Goal: Task Accomplishment & Management: Complete application form

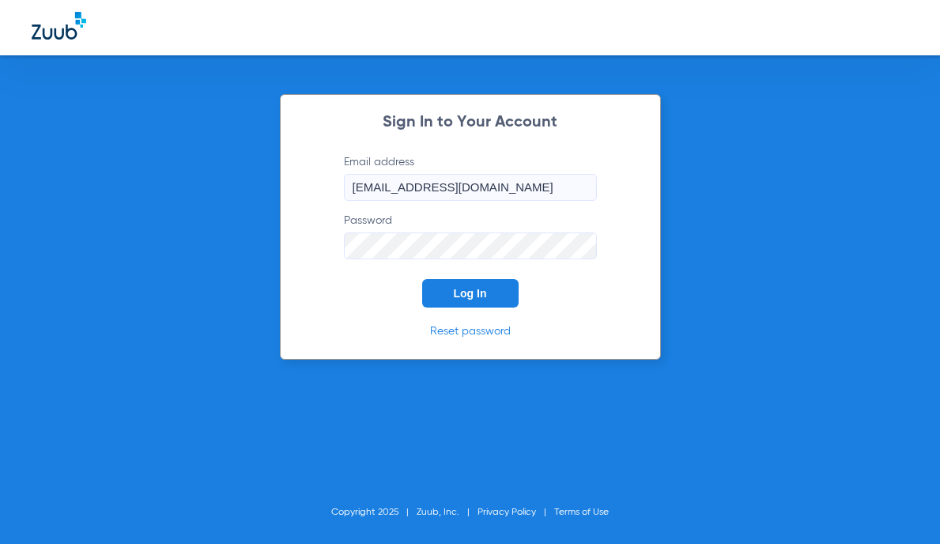
click at [468, 285] on button "Log In" at bounding box center [470, 293] width 96 height 28
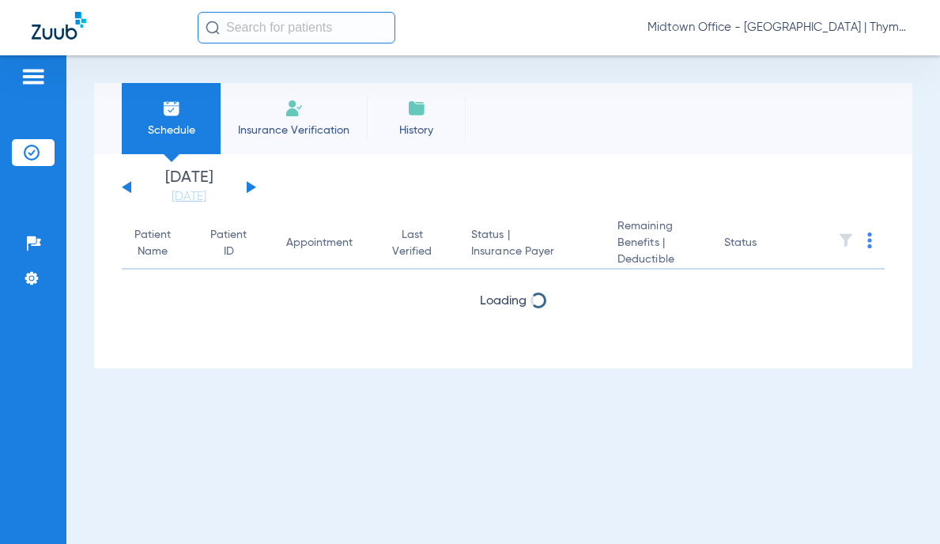
click at [300, 119] on li "Insurance Verification" at bounding box center [294, 118] width 146 height 71
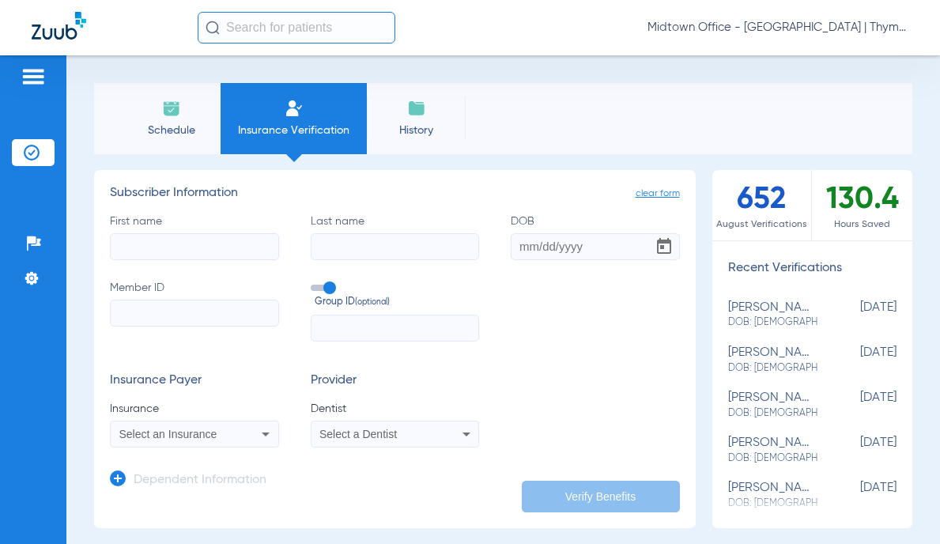
click at [215, 242] on input "First name" at bounding box center [194, 246] width 169 height 27
type input "[PERSON_NAME]"
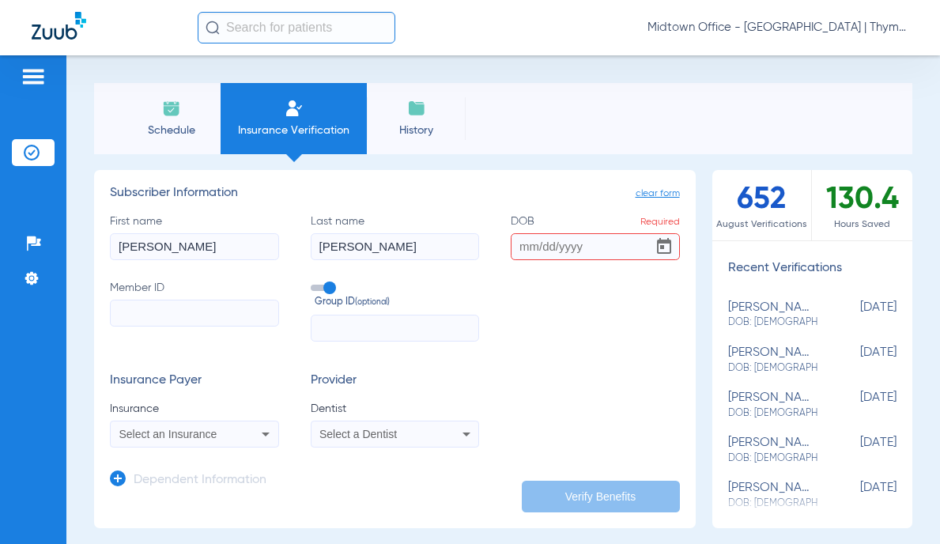
click at [522, 245] on input "DOB Required" at bounding box center [595, 246] width 169 height 27
type input "[DATE]"
click at [220, 315] on input "Member ID" at bounding box center [194, 313] width 169 height 27
paste input "903042060"
type input "903042060"
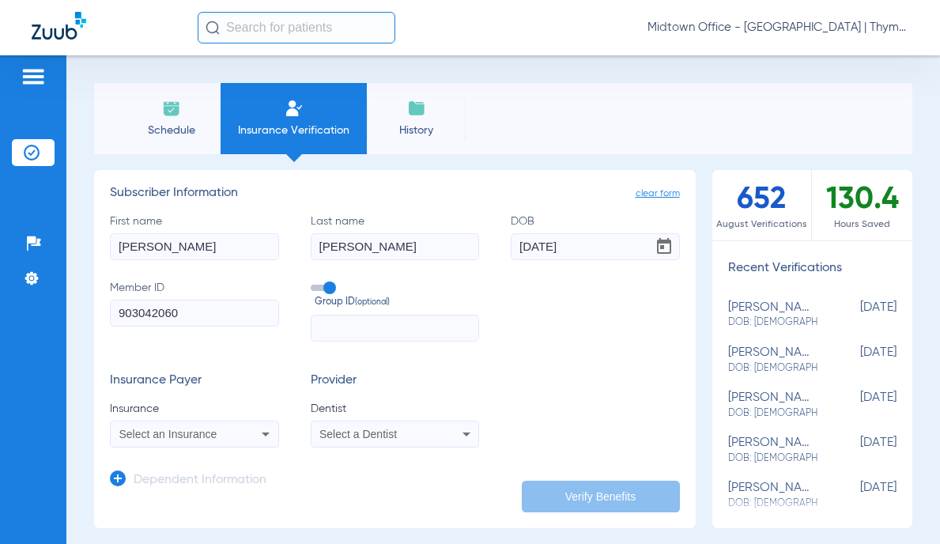
click at [323, 287] on span at bounding box center [323, 288] width 24 height 6
click at [314, 282] on input "Group ID (optional)" at bounding box center [314, 282] width 0 height 0
click at [247, 435] on div "Select an Insurance" at bounding box center [195, 434] width 168 height 19
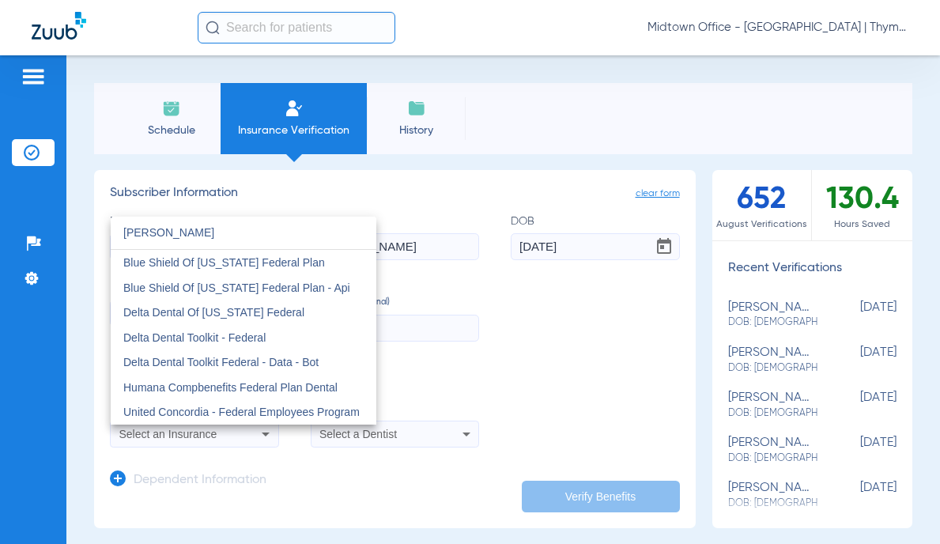
type input "[PERSON_NAME]"
click at [247, 317] on span "Delta Dental Of [US_STATE] Federal" at bounding box center [213, 312] width 181 height 13
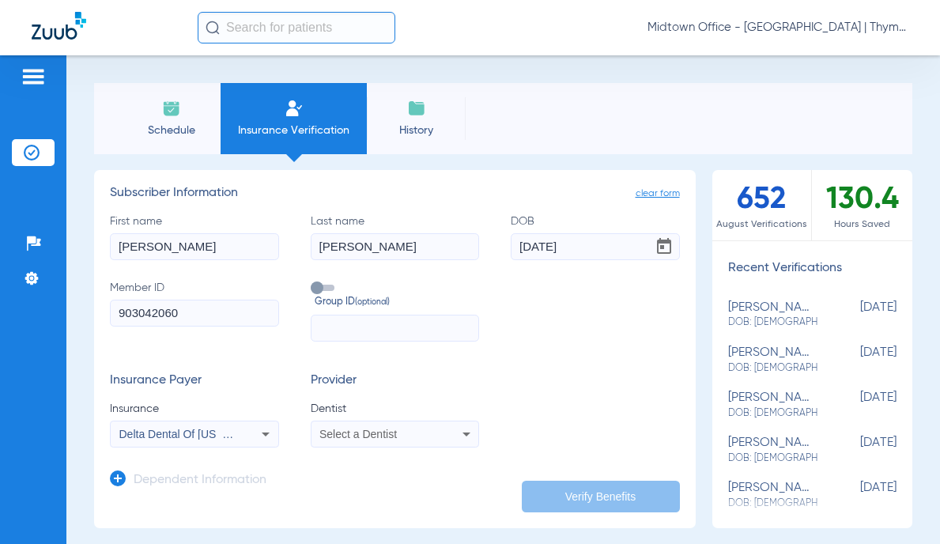
click at [394, 435] on div "Select a Dentist" at bounding box center [379, 434] width 120 height 11
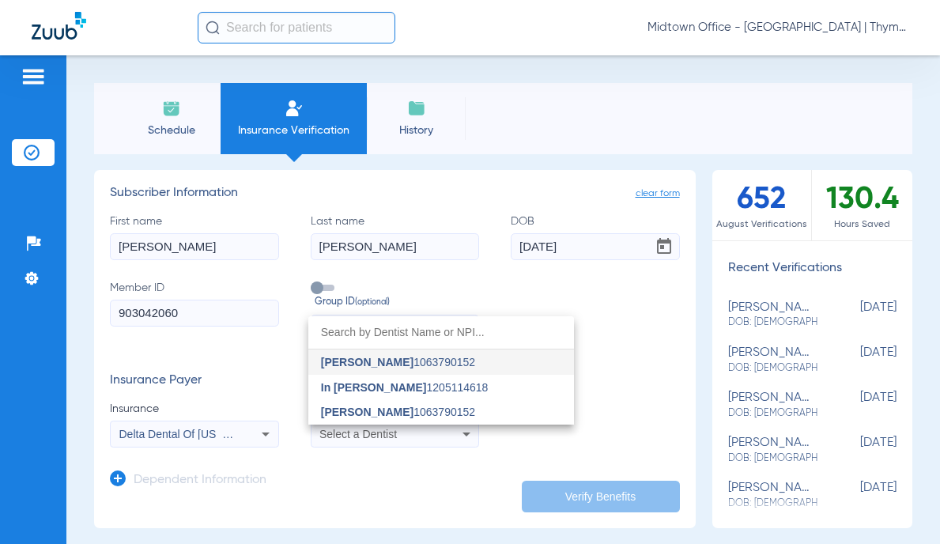
click at [391, 415] on span "[PERSON_NAME]" at bounding box center [367, 412] width 93 height 13
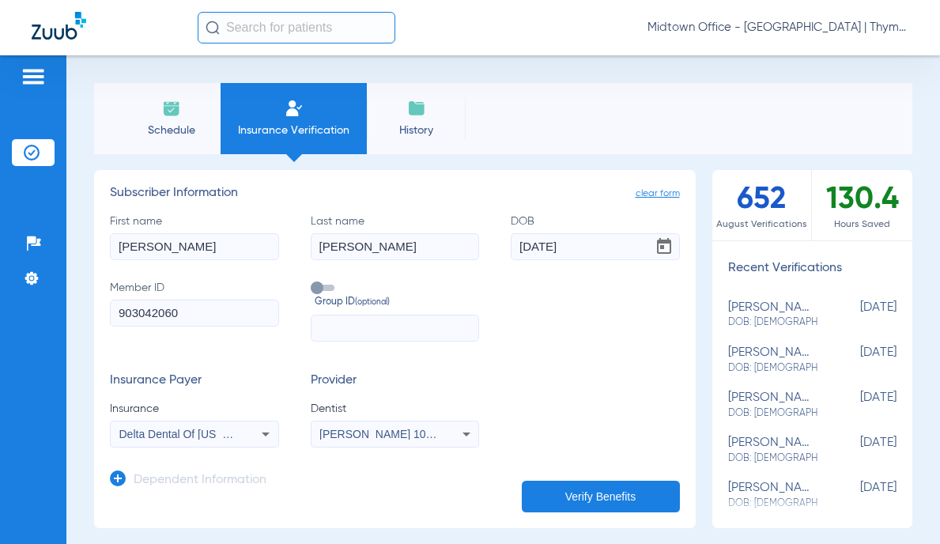
click at [566, 494] on button "Verify Benefits" at bounding box center [601, 497] width 158 height 32
click at [605, 373] on div "Insurance Payer Insurance Delta Dental Of [US_STATE] Federal Provider Dentist […" at bounding box center [395, 410] width 570 height 74
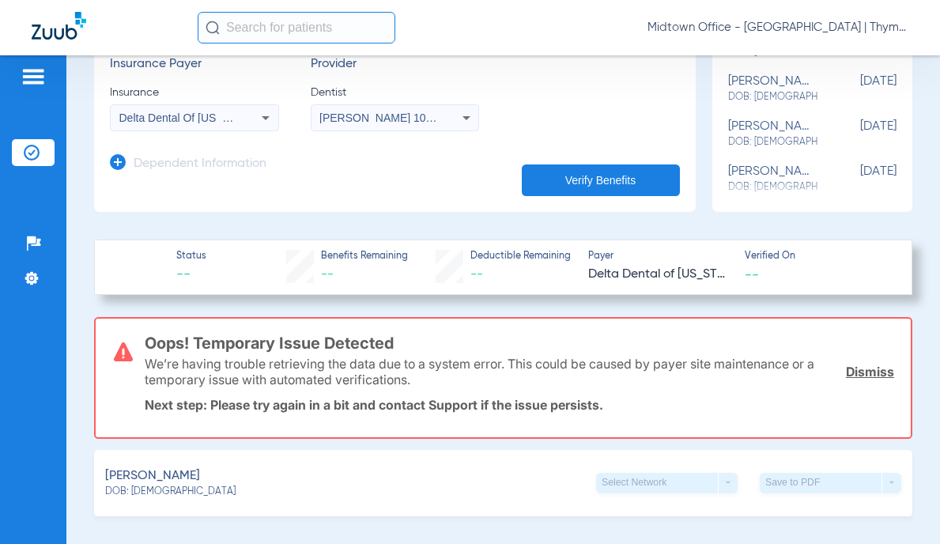
scroll to position [237, 0]
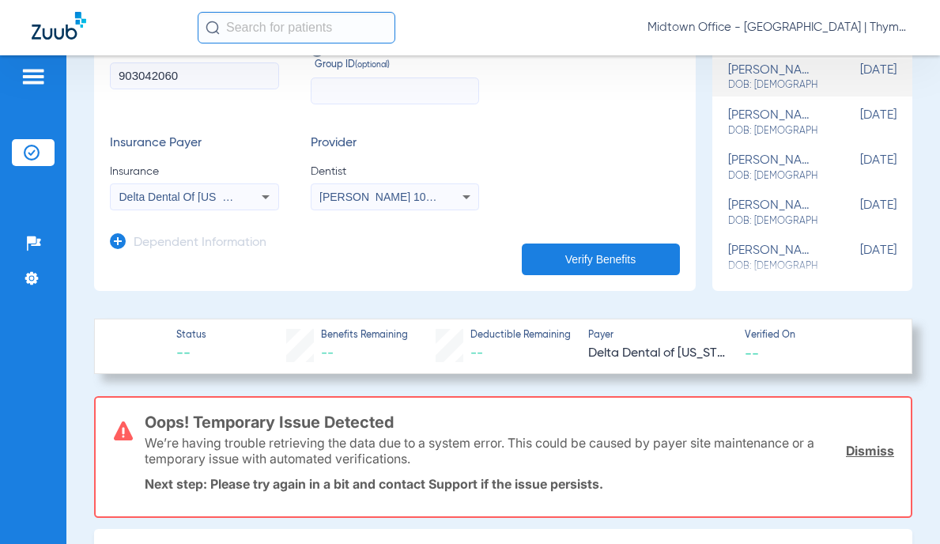
click at [598, 262] on button "Verify Benefits" at bounding box center [601, 260] width 158 height 32
